Goal: Task Accomplishment & Management: Manage account settings

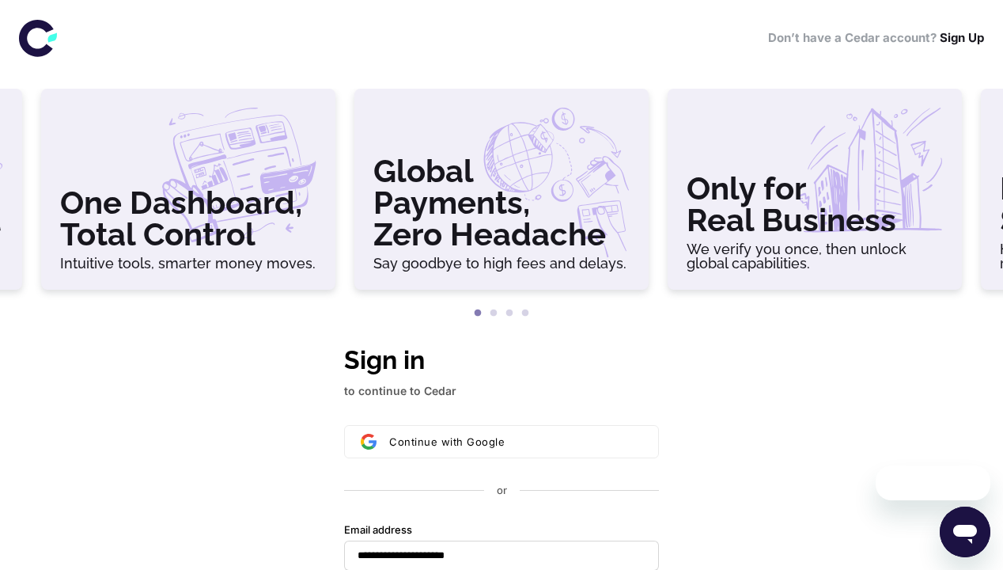
scroll to position [376, 0]
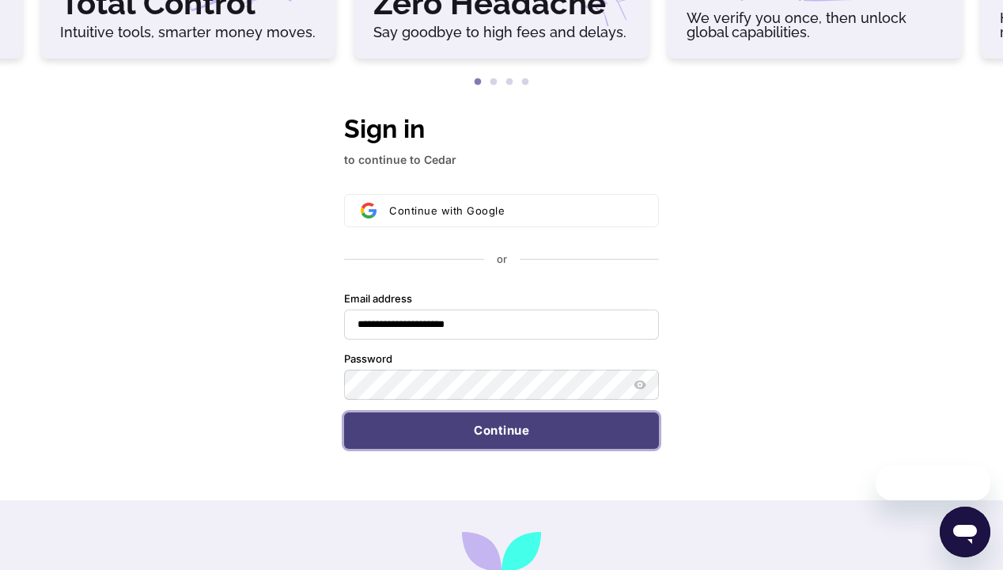
click at [502, 412] on button "Continue" at bounding box center [501, 430] width 315 height 36
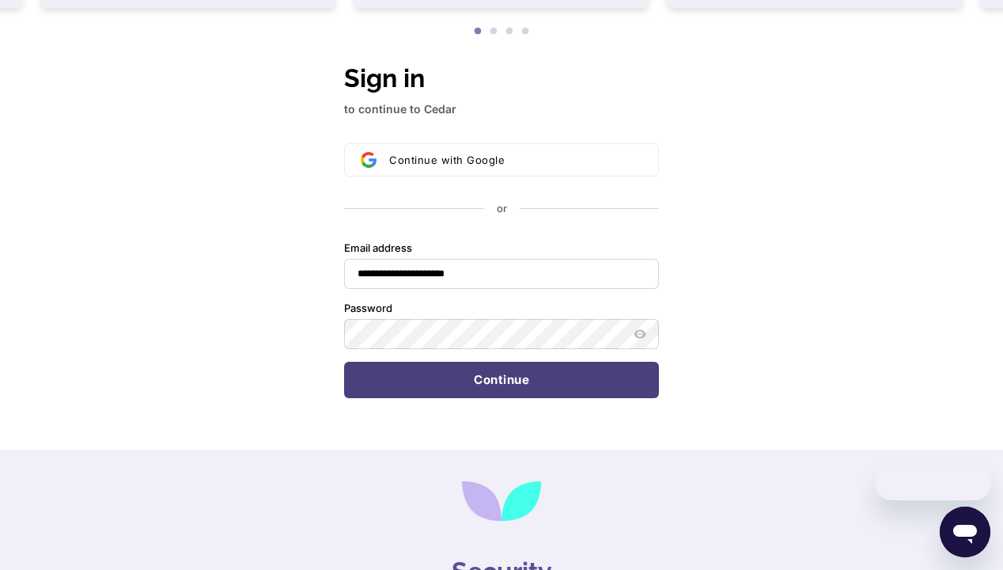
type input "**********"
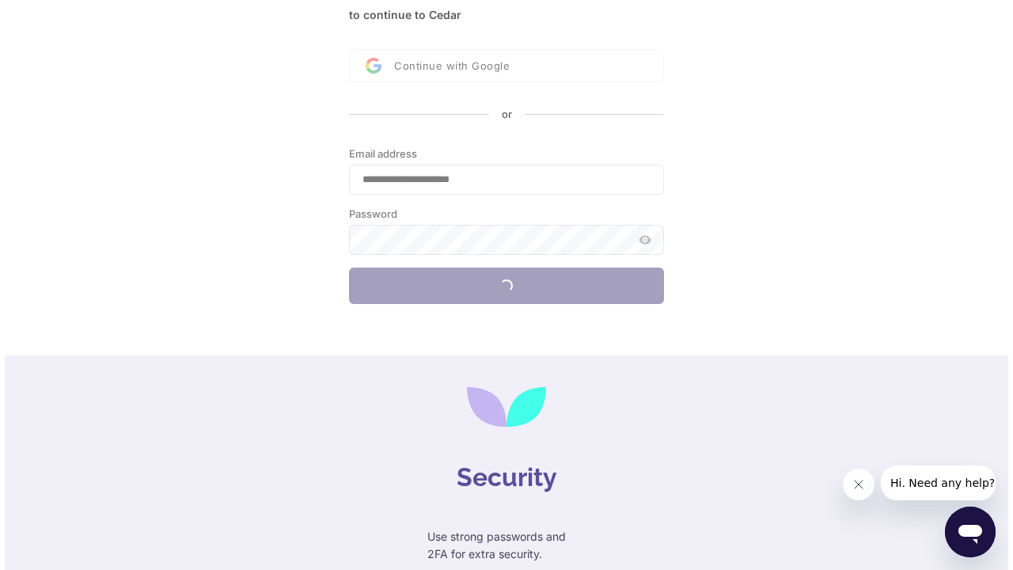
scroll to position [0, 0]
